Goal: Information Seeking & Learning: Find specific fact

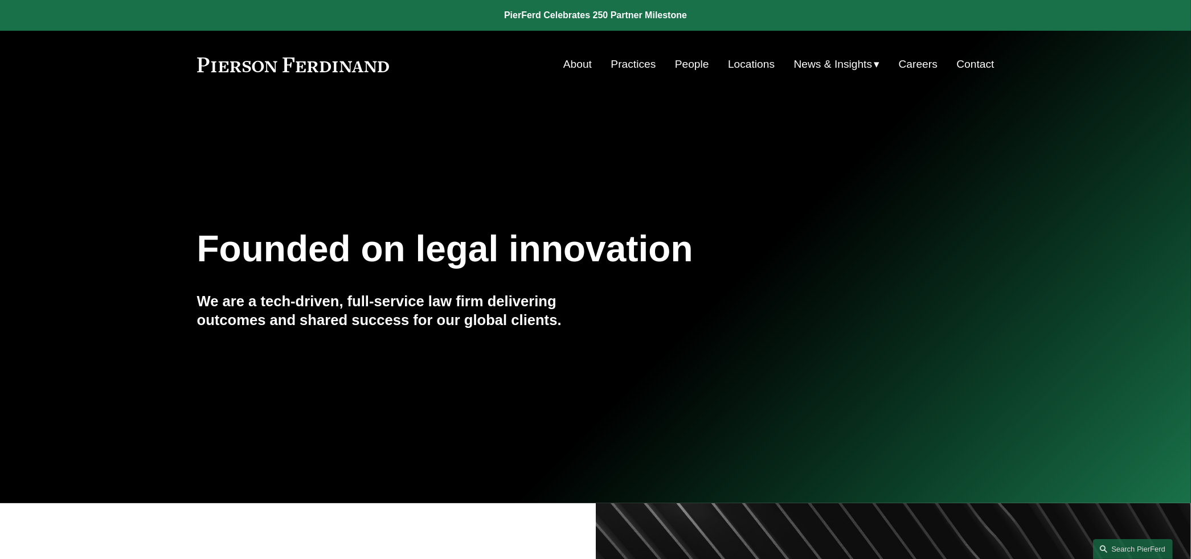
click at [741, 64] on link "Locations" at bounding box center [751, 65] width 47 height 22
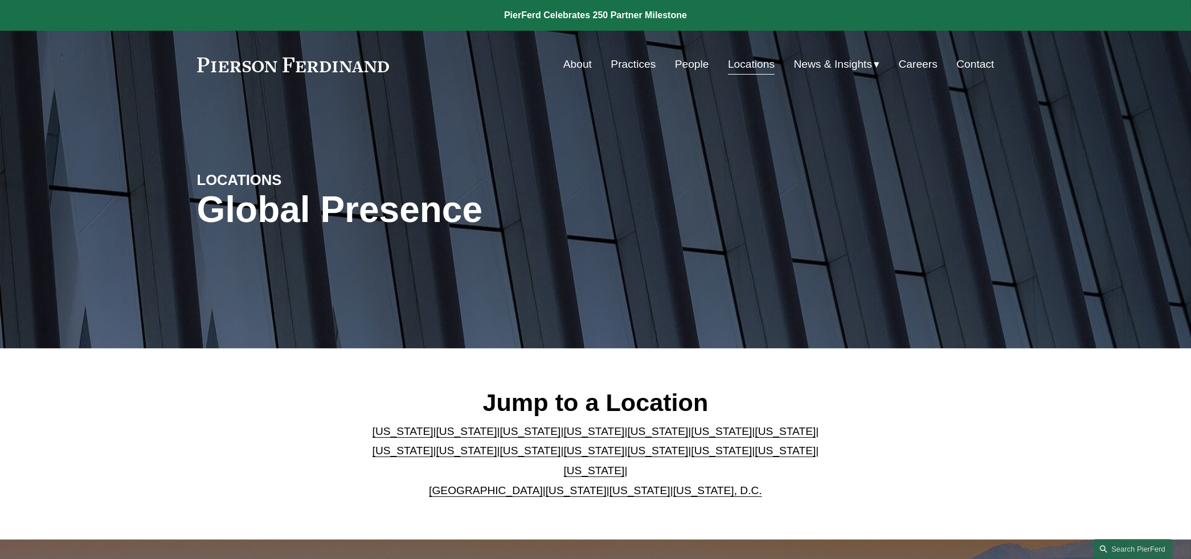
click at [675, 60] on link "People" at bounding box center [692, 65] width 34 height 22
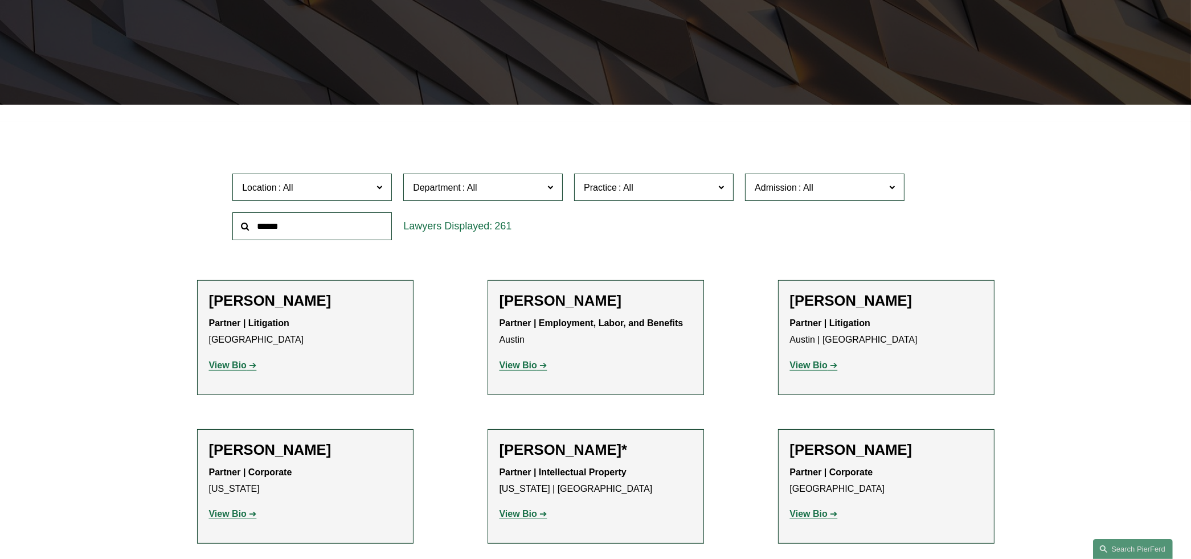
scroll to position [265, 0]
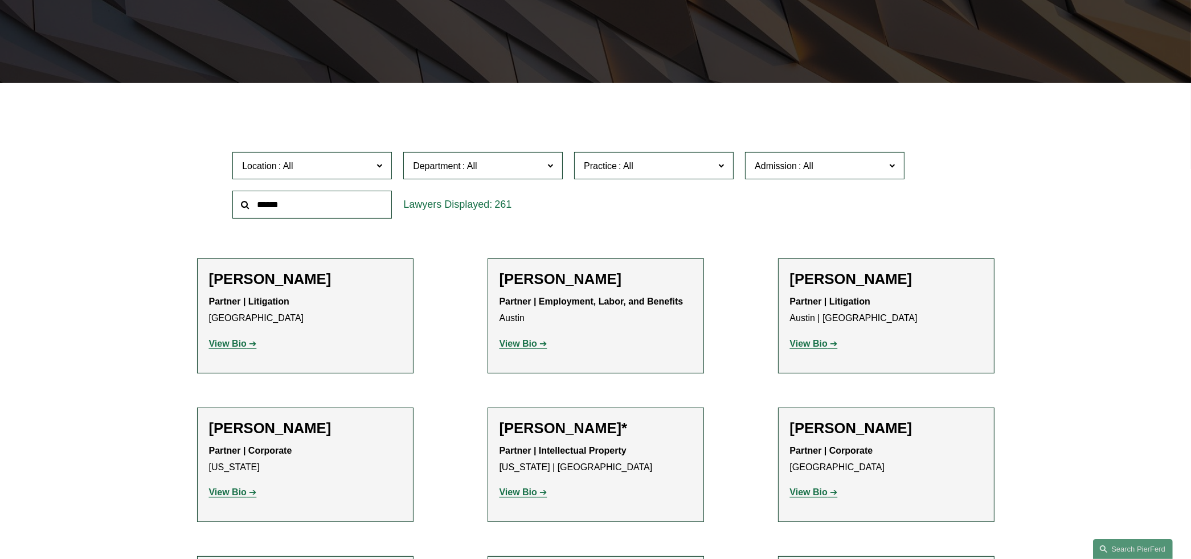
click at [794, 173] on span "Admission" at bounding box center [820, 165] width 130 height 15
click at [0, 0] on link "Indiana" at bounding box center [0, 0] width 0 height 0
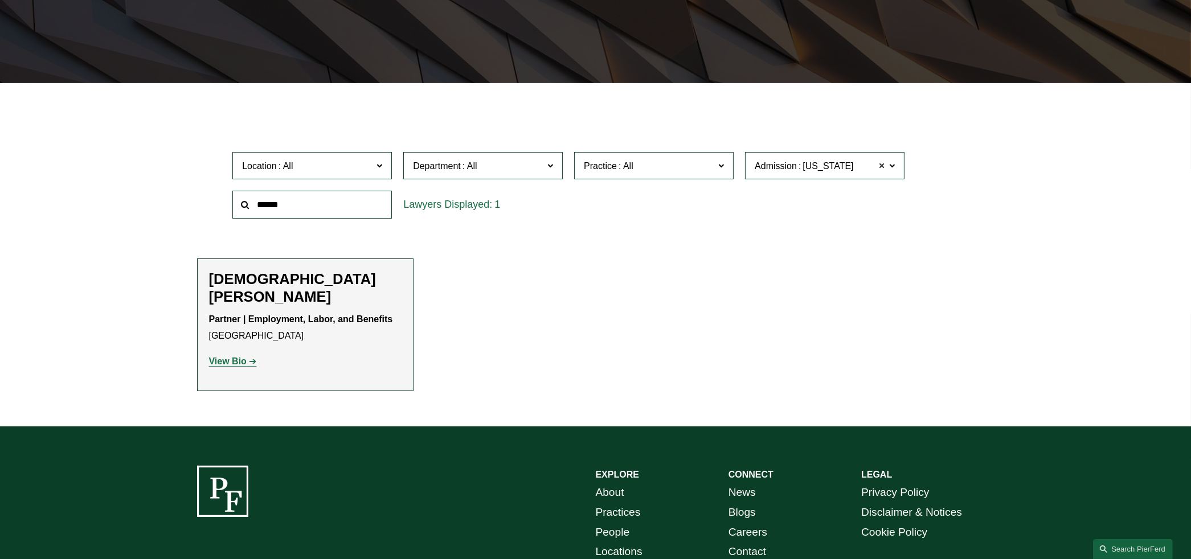
click at [882, 166] on span at bounding box center [881, 165] width 7 height 15
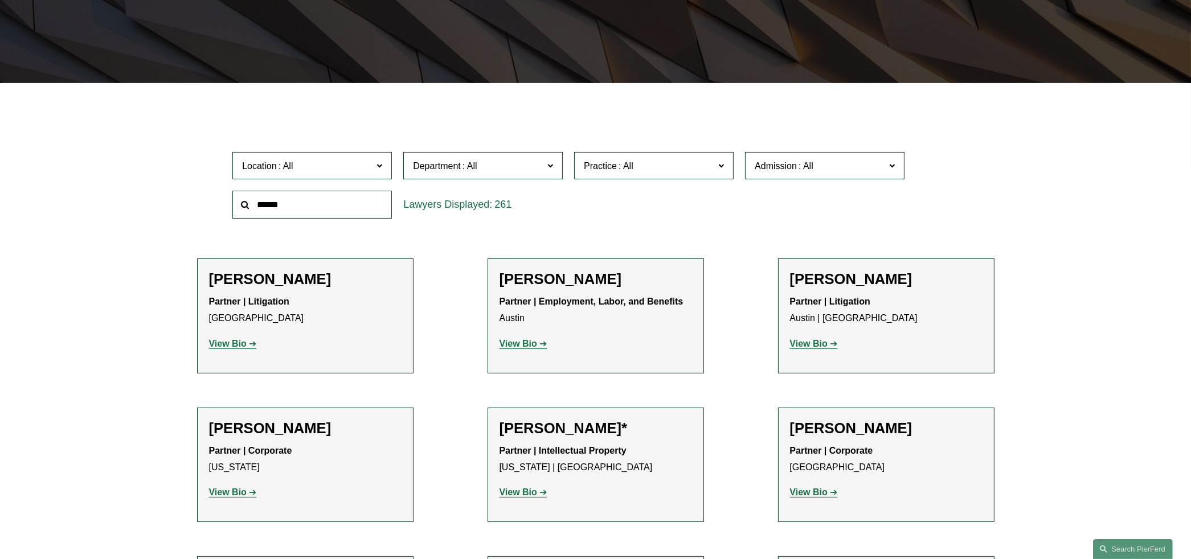
click at [351, 203] on input "text" at bounding box center [312, 205] width 160 height 28
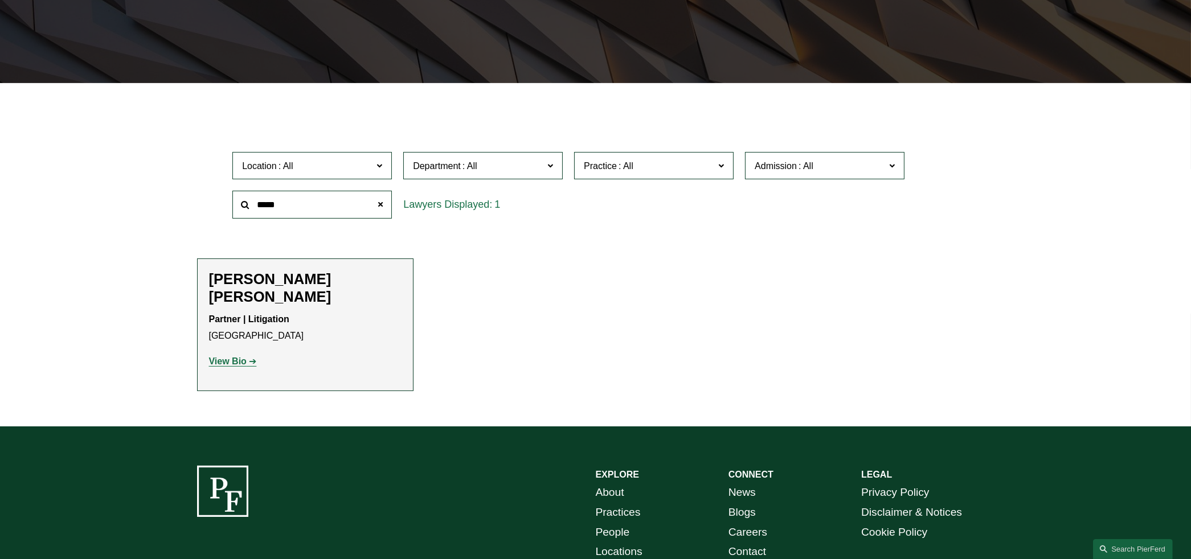
type input "*****"
click at [236, 357] on strong "View Bio" at bounding box center [228, 362] width 38 height 10
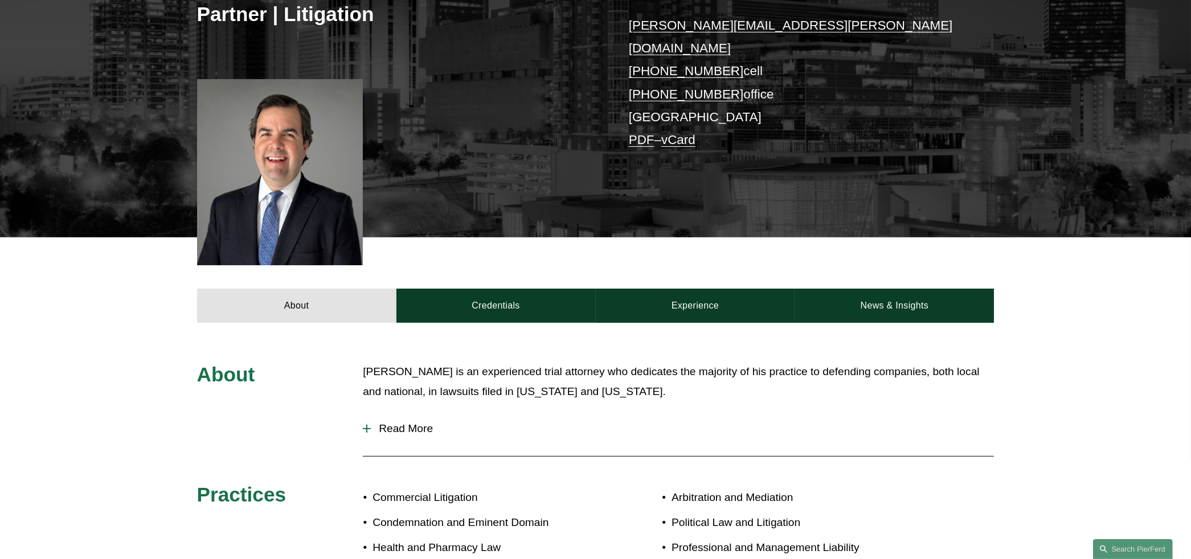
scroll to position [399, 0]
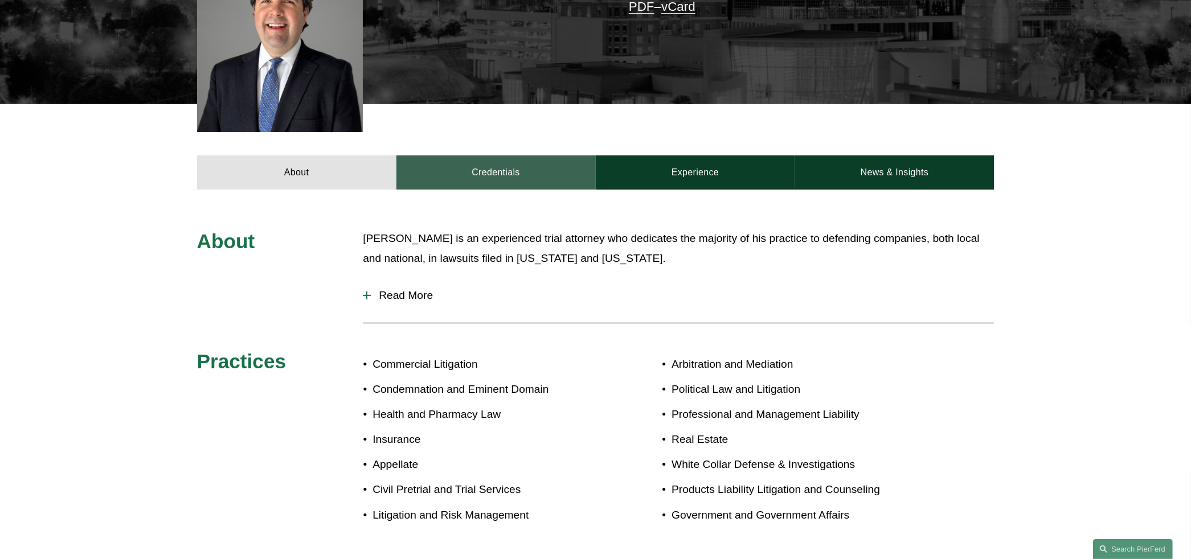
click at [486, 156] on link "Credentials" at bounding box center [495, 173] width 199 height 34
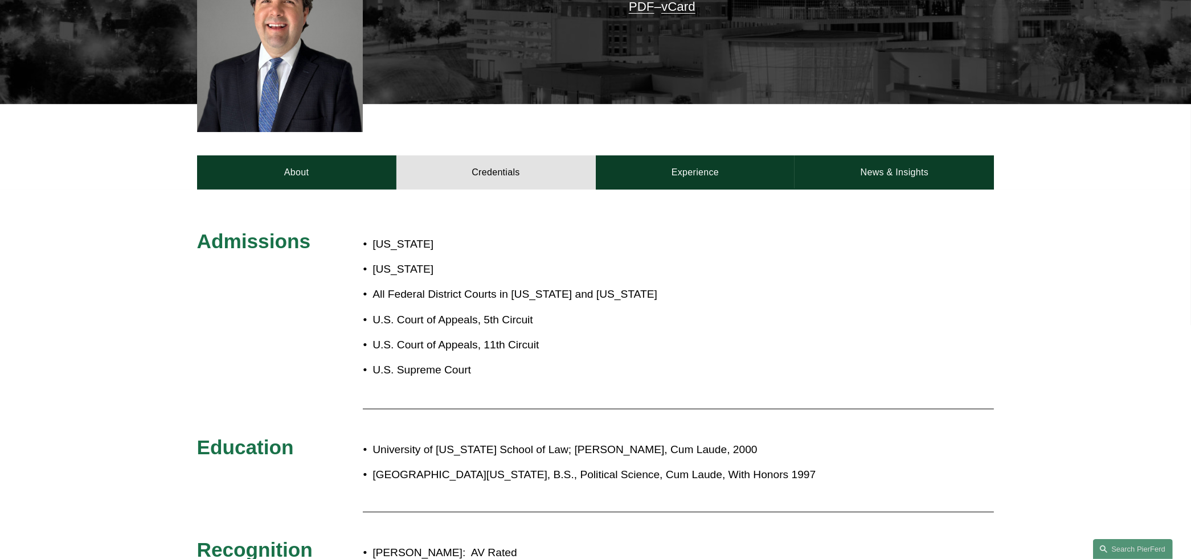
drag, startPoint x: 376, startPoint y: 203, endPoint x: 445, endPoint y: 222, distance: 71.3
click at [445, 235] on ul "[US_STATE] [US_STATE] All Federal District Courts in [US_STATE] and [US_STATE] …" at bounding box center [512, 307] width 299 height 145
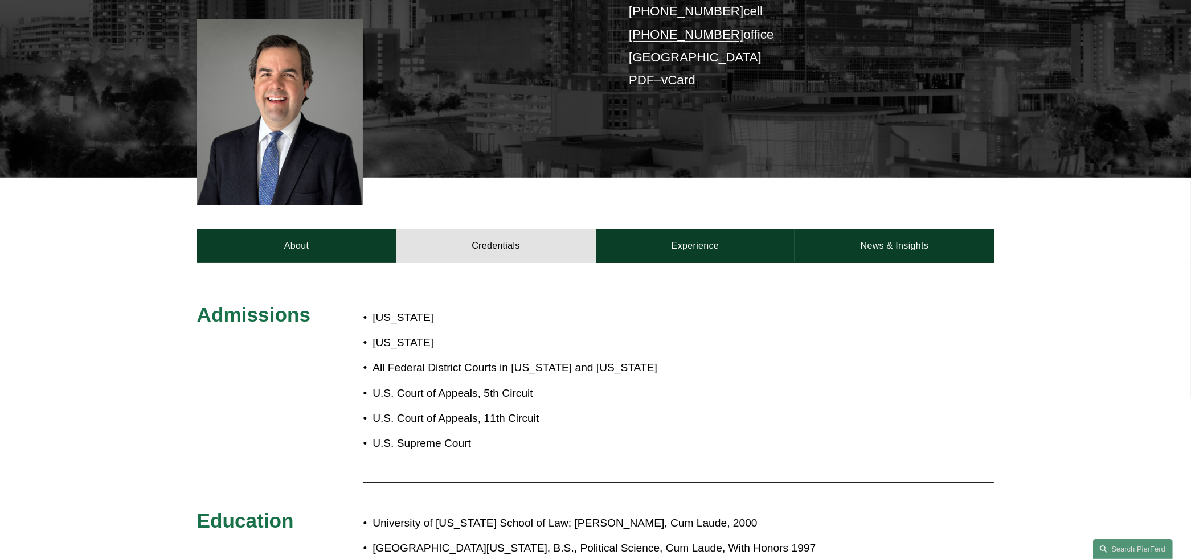
scroll to position [133, 0]
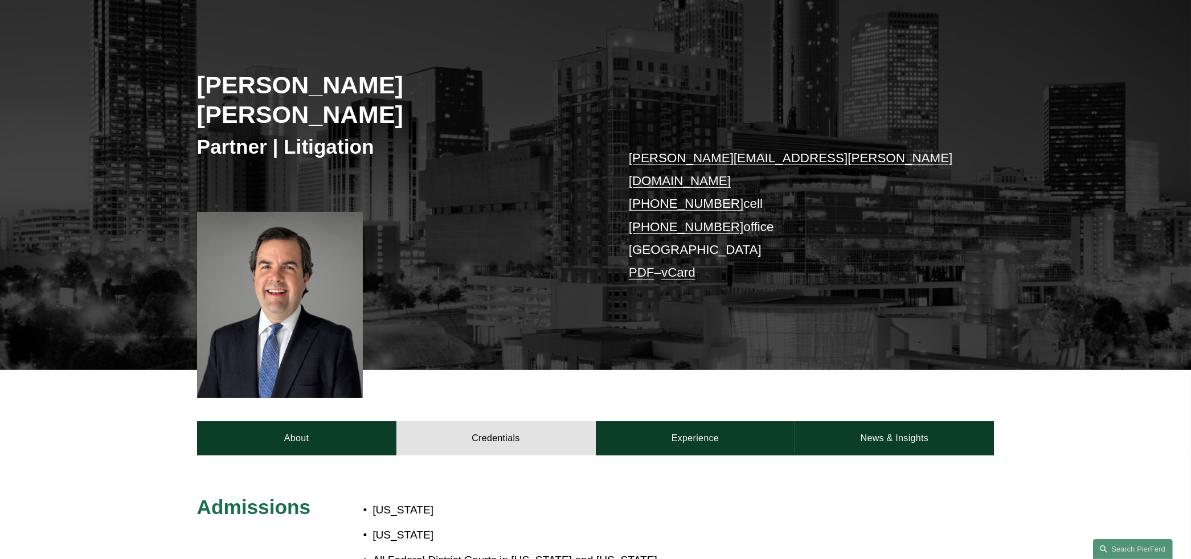
click at [9, 410] on div "About Credentials Experience News & Insights" at bounding box center [595, 412] width 1191 height 85
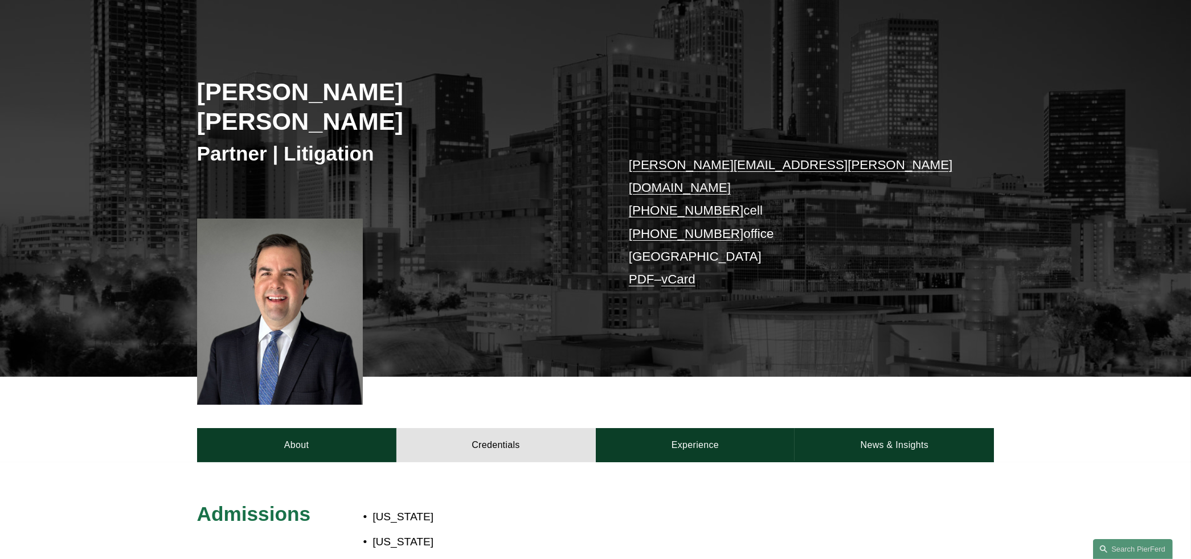
scroll to position [0, 0]
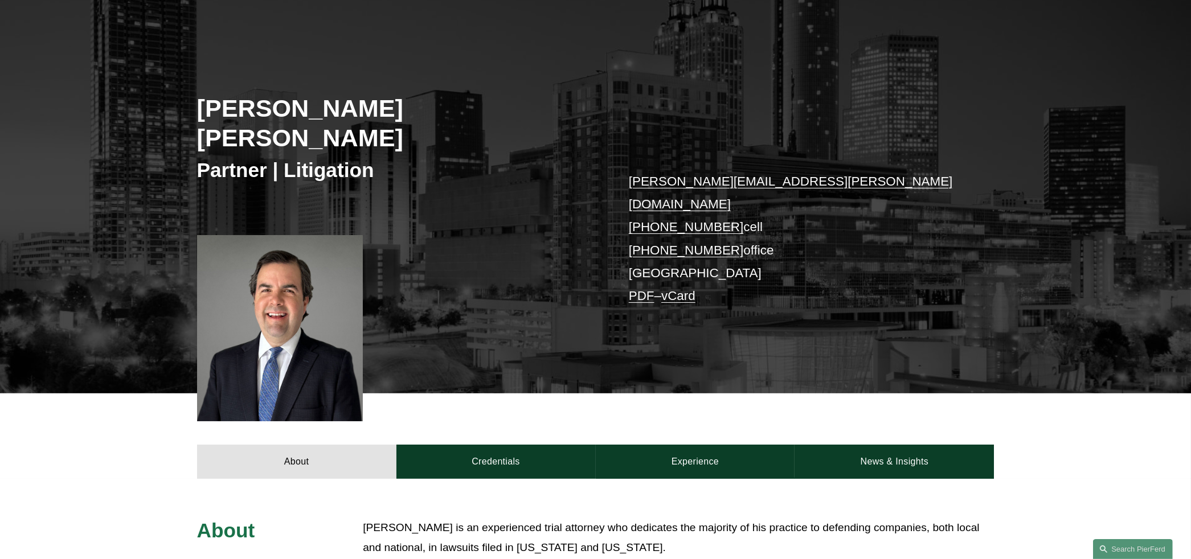
scroll to position [265, 0]
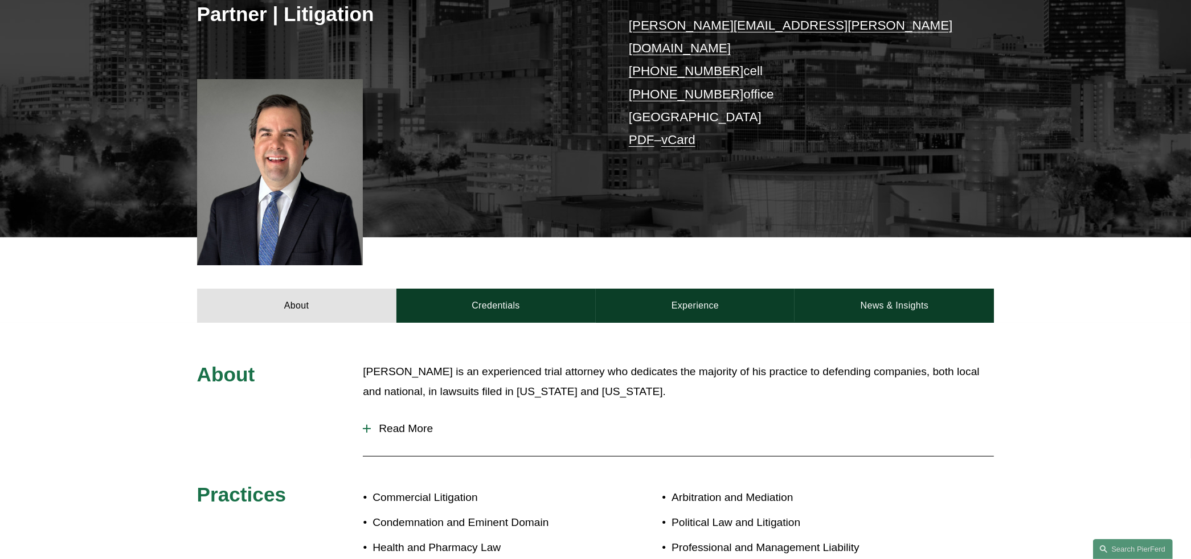
click at [368, 425] on div at bounding box center [367, 429] width 8 height 8
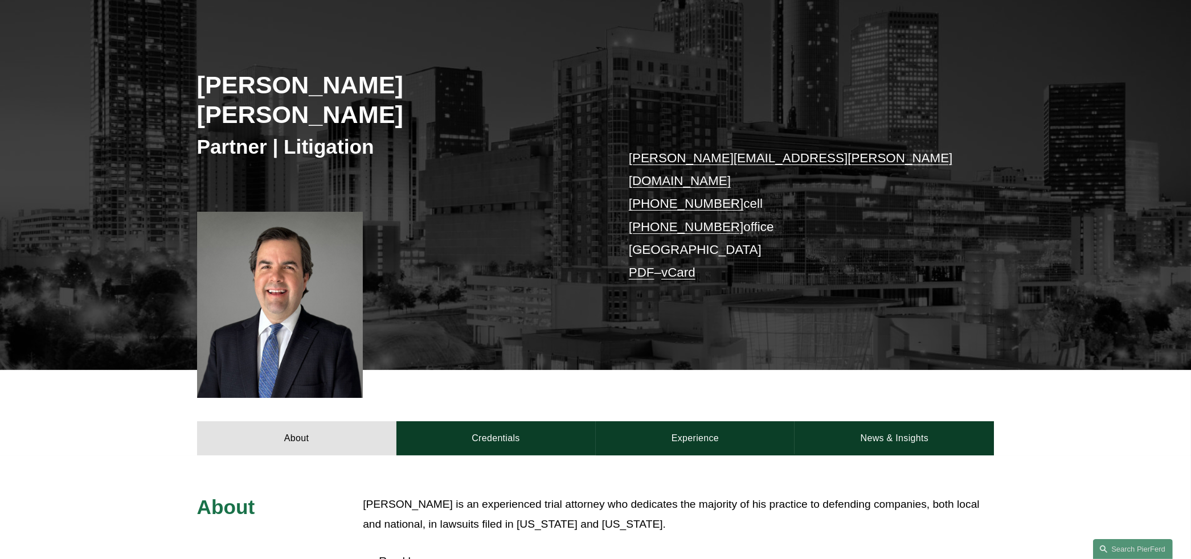
scroll to position [0, 0]
